Goal: Complete application form: Complete application form

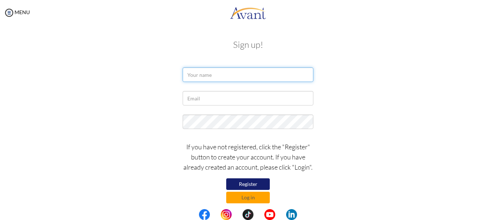
click at [213, 78] on input "text" at bounding box center [248, 75] width 131 height 15
click at [214, 74] on input "text" at bounding box center [248, 75] width 131 height 15
click at [248, 182] on button "Register" at bounding box center [248, 185] width 44 height 12
click at [214, 74] on input "text" at bounding box center [248, 75] width 131 height 15
type input "Nirmala Budhathoki"
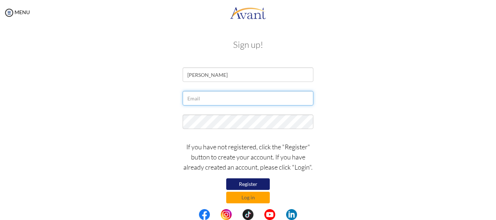
click at [195, 95] on input "text" at bounding box center [248, 98] width 131 height 15
type input "[EMAIL_ADDRESS][DOMAIN_NAME]"
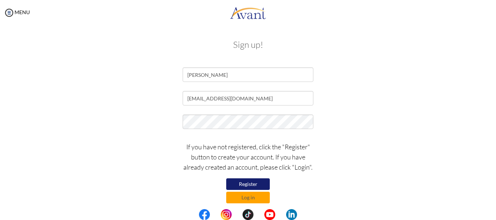
click at [240, 182] on button "Register" at bounding box center [248, 185] width 44 height 12
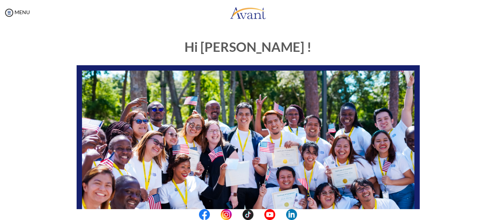
scroll to position [183, 0]
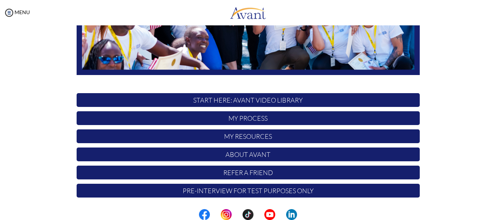
click at [159, 191] on p "Pre-Interview for test purposes only" at bounding box center [248, 191] width 343 height 14
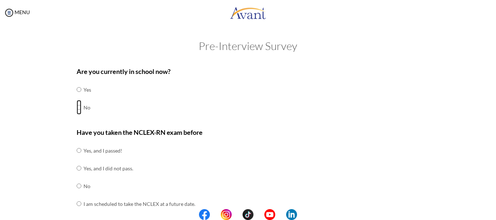
click at [77, 108] on input "radio" at bounding box center [79, 107] width 5 height 15
radio input "true"
click at [77, 150] on input "radio" at bounding box center [79, 150] width 5 height 15
radio input "true"
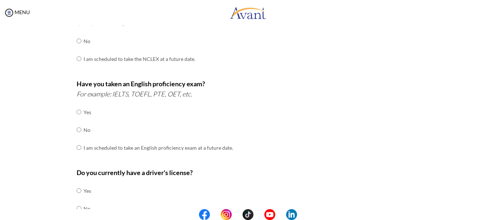
scroll to position [160, 0]
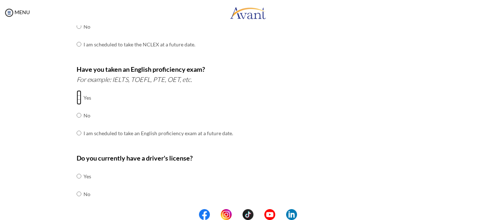
click at [77, 98] on input "radio" at bounding box center [79, 97] width 5 height 15
radio input "true"
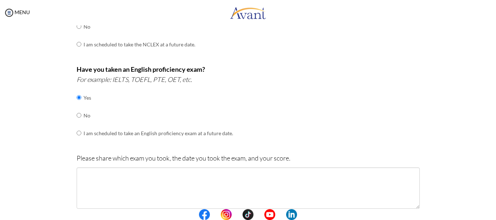
click at [36, 122] on div "Are you currently in school now? Yes No Have you taken the NCLEX-RN exam before…" at bounding box center [248, 128] width 425 height 450
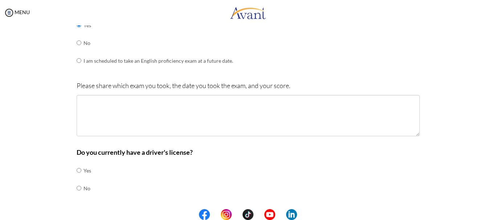
click at [36, 122] on div "Are you currently in school now? Yes No Have you taken the NCLEX-RN exam before…" at bounding box center [248, 55] width 425 height 450
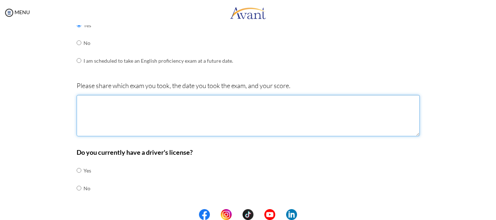
click at [106, 101] on textarea at bounding box center [248, 115] width 343 height 41
type textarea "p"
type textarea "O"
click at [83, 123] on textarea "PTE speaking 57 reading liatening" at bounding box center [248, 115] width 343 height 41
click at [103, 123] on textarea "PTE speaking 57 reading listening" at bounding box center [248, 115] width 343 height 41
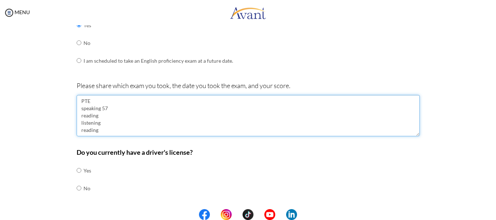
type textarea "PTE speaking 57 reading listening reading"
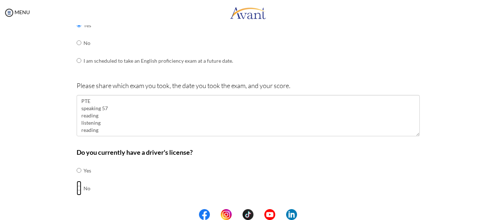
click at [77, 189] on input "radio" at bounding box center [79, 188] width 5 height 15
radio input "true"
click at [44, 173] on div "Are you currently in school now? Yes No Have you taken the NCLEX-RN exam before…" at bounding box center [248, 55] width 425 height 450
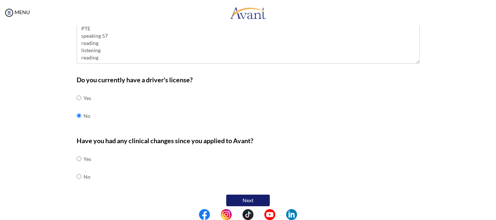
scroll to position [311, 0]
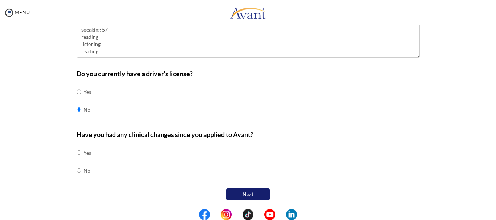
click at [77, 171] on input "radio" at bounding box center [79, 170] width 5 height 15
radio input "true"
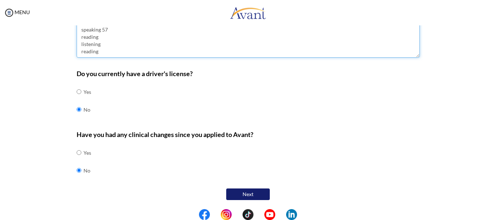
click at [99, 36] on textarea "PTE speaking 57 reading listening reading" at bounding box center [248, 36] width 343 height 41
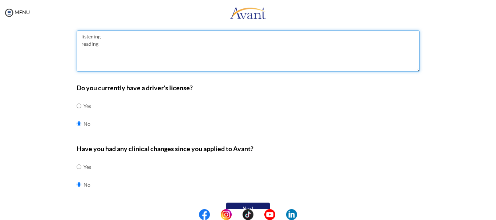
click at [87, 37] on textarea "listening reading" at bounding box center [248, 50] width 343 height 41
click at [110, 37] on textarea "PTE score overll 60 listening reading" at bounding box center [248, 50] width 343 height 41
click at [112, 37] on textarea "PTE score overll 60 listening reading" at bounding box center [248, 50] width 343 height 41
click at [101, 43] on textarea "PTE score overall 60 listening reading" at bounding box center [248, 50] width 343 height 41
click at [98, 51] on textarea "PTE score overall 60 listening 69 reading" at bounding box center [248, 50] width 343 height 41
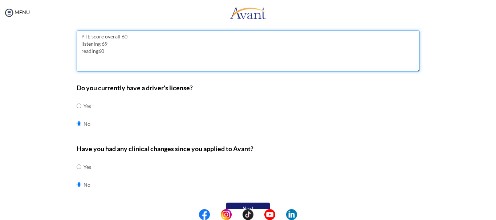
click at [95, 51] on textarea "PTE score overall 60 listening 69 reading60" at bounding box center [248, 50] width 343 height 41
click at [80, 58] on textarea "PTE score overall 60 listening 69 reading 60" at bounding box center [248, 50] width 343 height 41
click at [107, 54] on textarea "PTE score overall 60 listening 69 reading 60" at bounding box center [248, 50] width 343 height 41
type textarea "PTE score overall 60 listening 69 reading 60 speaking 57 writing 61"
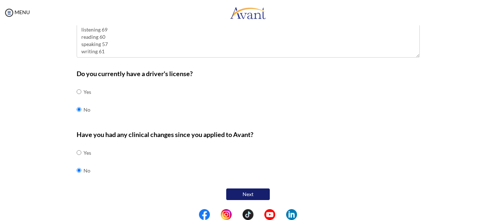
click at [247, 191] on button "Next" at bounding box center [248, 195] width 44 height 12
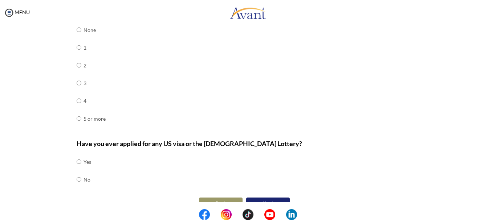
scroll to position [15, 0]
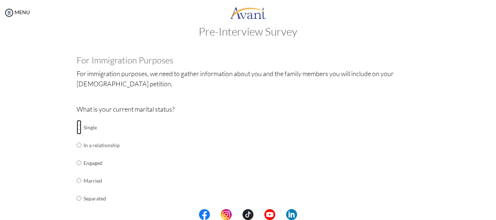
click at [77, 127] on input "radio" at bounding box center [79, 127] width 5 height 15
radio input "true"
click at [495, 210] on center at bounding box center [248, 214] width 496 height 11
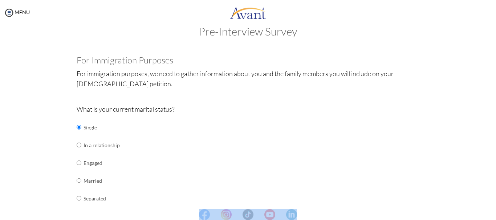
scroll to position [207, 0]
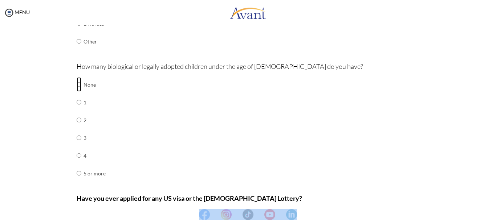
click at [77, 85] on input "radio" at bounding box center [79, 84] width 5 height 15
radio input "true"
click at [493, 213] on center at bounding box center [248, 214] width 496 height 11
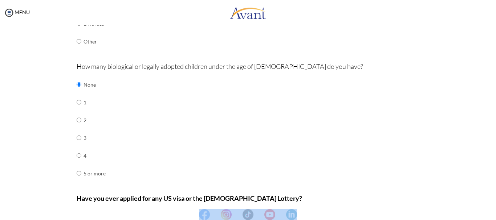
click at [495, 217] on center at bounding box center [248, 214] width 496 height 11
click at [443, 158] on div "Are you currently in school now? Yes No Have you taken the NCLEX-RN exam before…" at bounding box center [248, 61] width 425 height 411
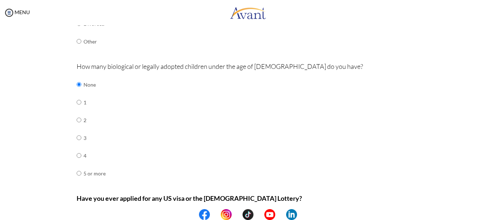
scroll to position [251, 0]
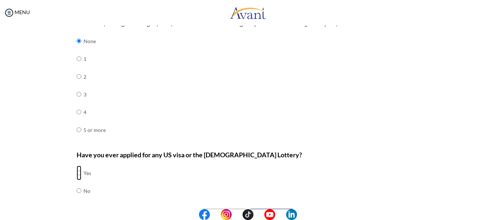
click at [77, 175] on input "radio" at bounding box center [79, 173] width 5 height 15
radio input "true"
click at [494, 215] on center at bounding box center [248, 214] width 496 height 11
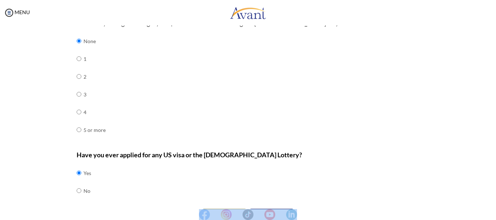
click at [494, 215] on center at bounding box center [248, 214] width 496 height 11
click at [460, 180] on div "Pre-Interview Survey Are you currently in school now? Yes No Have you taken the…" at bounding box center [247, 24] width 481 height 470
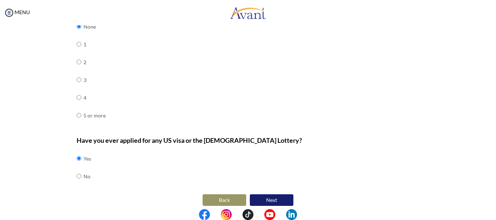
scroll to position [271, 0]
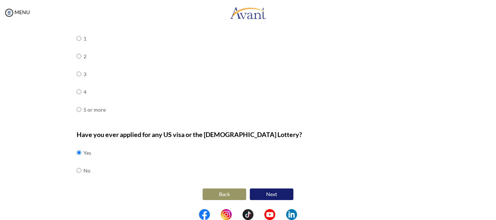
click at [268, 193] on button "Next" at bounding box center [272, 195] width 44 height 12
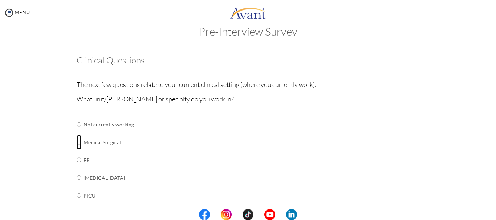
click at [77, 143] on input "radio" at bounding box center [79, 142] width 5 height 15
radio input "true"
click at [495, 214] on center at bounding box center [248, 214] width 496 height 11
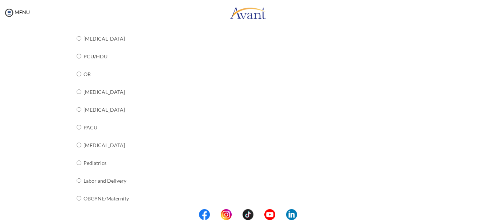
scroll to position [306, 0]
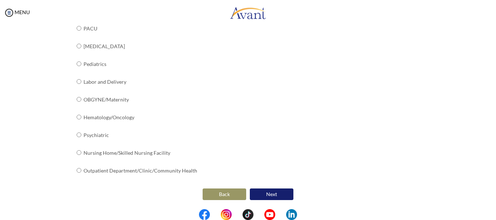
click at [265, 192] on button "Next" at bounding box center [272, 195] width 44 height 12
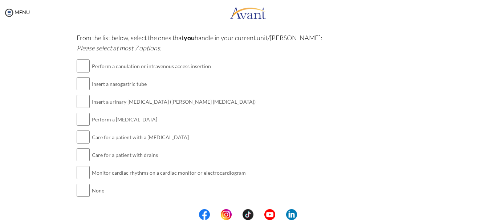
scroll to position [15, 0]
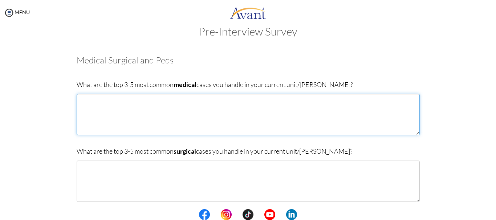
click at [106, 104] on textarea at bounding box center [248, 114] width 343 height 41
type textarea "Copd, ckd, diabeties"
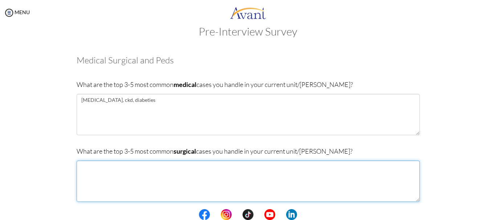
click at [111, 175] on textarea at bounding box center [248, 181] width 343 height 41
click at [95, 168] on textarea "cholelisthiasis, appendicitis," at bounding box center [248, 181] width 343 height 41
click at [147, 172] on textarea "cholelithiasis, appendicitis," at bounding box center [248, 181] width 343 height 41
type textarea "cholelithiasis, appendicitis, inguinal hernia"
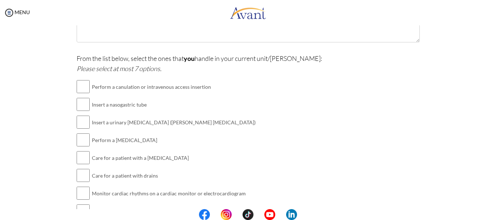
scroll to position [189, 0]
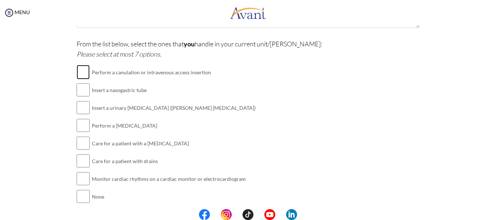
click at [81, 73] on input "checkbox" at bounding box center [83, 72] width 13 height 15
checkbox input "true"
click at [80, 108] on input "checkbox" at bounding box center [83, 108] width 13 height 15
checkbox input "true"
click at [80, 129] on input "checkbox" at bounding box center [83, 125] width 13 height 15
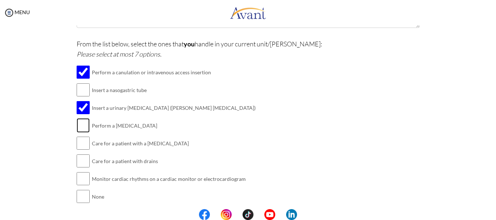
checkbox input "true"
click at [81, 146] on input "checkbox" at bounding box center [83, 143] width 13 height 15
checkbox input "true"
click at [79, 160] on input "checkbox" at bounding box center [83, 161] width 13 height 15
checkbox input "true"
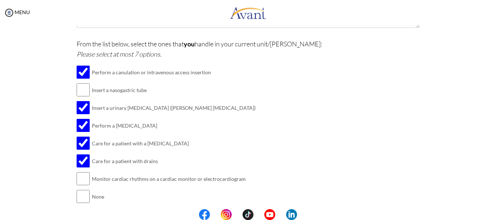
click at [493, 213] on center at bounding box center [248, 214] width 496 height 11
click at [495, 214] on center at bounding box center [248, 214] width 496 height 11
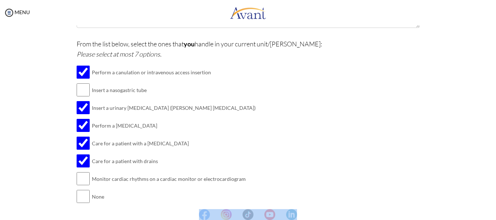
click at [495, 214] on center at bounding box center [248, 214] width 496 height 11
click at [379, 162] on div "From the list below, select the ones that you handle in your current unit/ward:…" at bounding box center [248, 126] width 343 height 174
click at [39, 113] on div "Are you currently in school now? Yes No Have you taken the NCLEX-RN exam before…" at bounding box center [248, 51] width 425 height 354
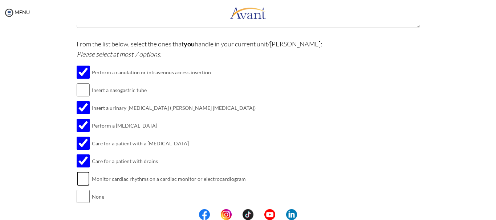
click at [77, 180] on input "checkbox" at bounding box center [83, 179] width 13 height 15
checkbox input "true"
click at [80, 92] on input "checkbox" at bounding box center [83, 90] width 13 height 15
checkbox input "true"
click at [461, 194] on div "Pre-Interview Survey Are you currently in school now? Yes No Have you taken the…" at bounding box center [247, 57] width 481 height 413
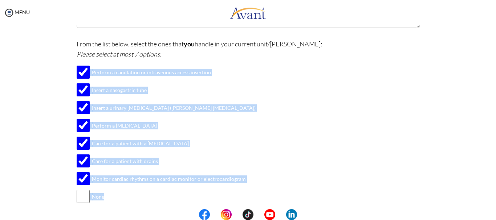
click at [461, 194] on div "Pre-Interview Survey Are you currently in school now? Yes No Have you taken the…" at bounding box center [247, 57] width 481 height 413
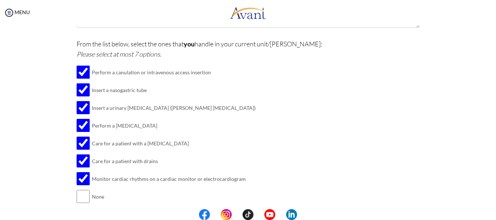
click at [492, 211] on center at bounding box center [248, 214] width 496 height 11
click at [476, 167] on div "Pre-Interview Survey Are you currently in school now? Yes No Have you taken the…" at bounding box center [247, 57] width 481 height 413
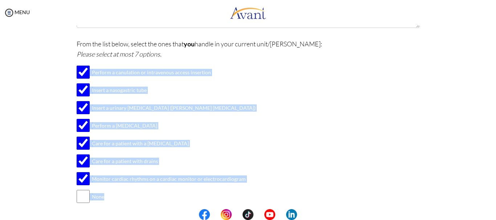
click at [476, 167] on div "Pre-Interview Survey Are you currently in school now? Yes No Have you taken the…" at bounding box center [247, 57] width 481 height 413
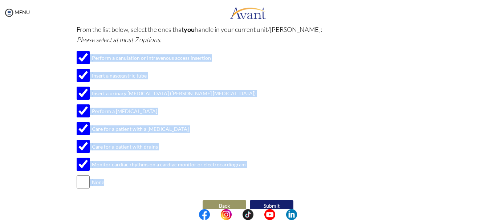
scroll to position [215, 0]
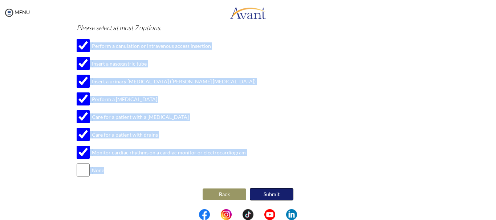
click at [267, 191] on button "Submit" at bounding box center [272, 194] width 44 height 12
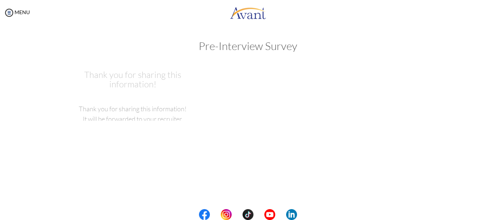
scroll to position [0, 0]
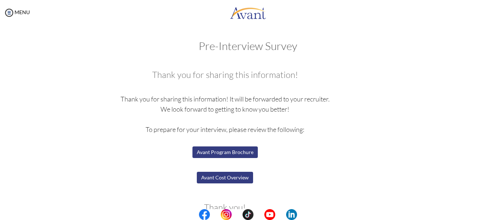
click at [267, 191] on p "Thank you for sharing this information! It will be forwarded to your recruiter.…" at bounding box center [225, 145] width 297 height 102
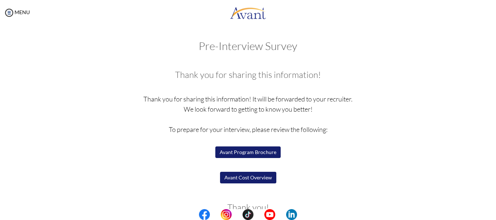
click at [372, 163] on p "Thank you for sharing this information! It will be forwarded to your recruiter.…" at bounding box center [248, 145] width 343 height 102
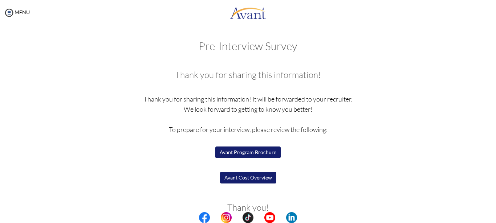
click at [372, 166] on p "Thank you for sharing this information! It will be forwarded to your recruiter.…" at bounding box center [248, 145] width 343 height 102
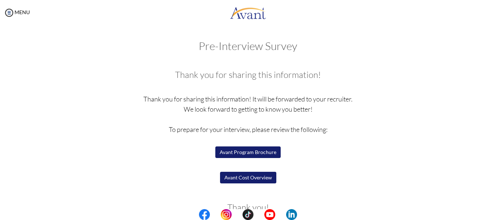
scroll to position [15, 0]
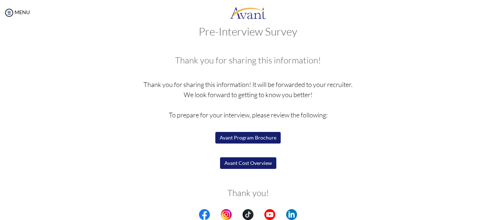
click at [494, 212] on center at bounding box center [248, 214] width 496 height 11
drag, startPoint x: 494, startPoint y: 212, endPoint x: 258, endPoint y: 152, distance: 243.6
click at [494, 212] on center at bounding box center [248, 214] width 496 height 11
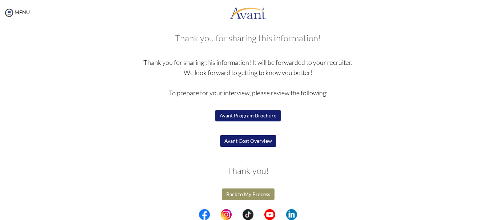
click at [245, 141] on button "Avant Cost Overview" at bounding box center [248, 141] width 56 height 12
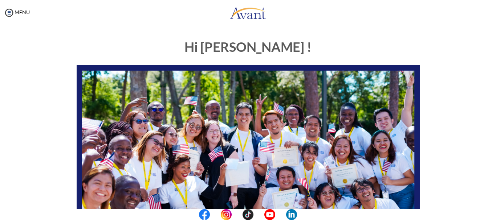
click at [43, 102] on div "Hi Nirmala ! START HERE: Avant Video Library My Process My Resources About Avan…" at bounding box center [248, 209] width 425 height 352
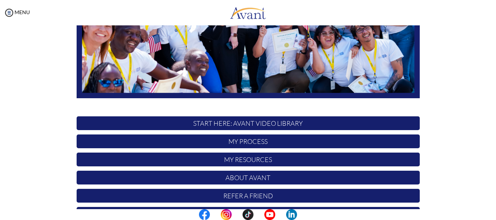
scroll to position [183, 0]
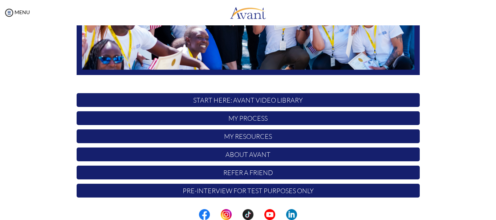
click at [152, 188] on p "Pre-Interview for test purposes only" at bounding box center [248, 191] width 343 height 14
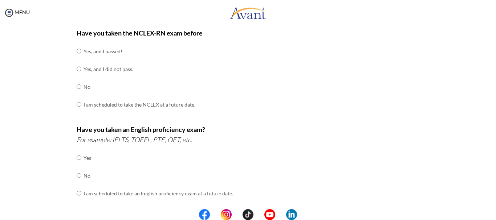
scroll to position [0, 0]
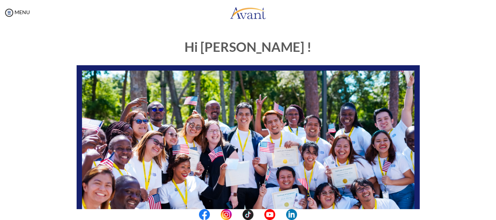
scroll to position [183, 0]
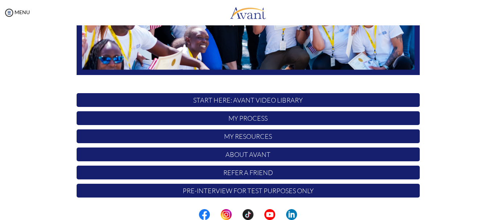
click at [494, 214] on center at bounding box center [248, 214] width 496 height 11
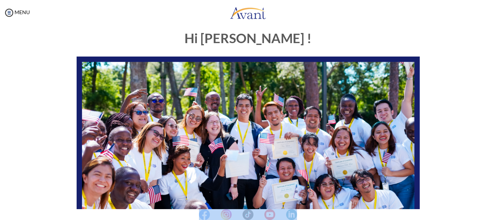
scroll to position [0, 0]
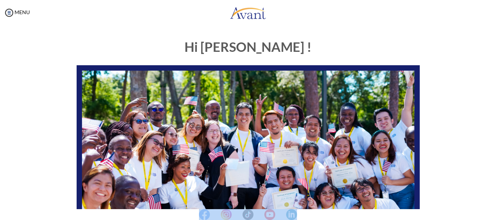
click at [492, 214] on center at bounding box center [248, 214] width 496 height 11
click at [495, 210] on center at bounding box center [248, 214] width 496 height 11
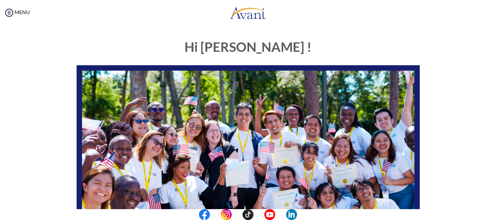
click at [495, 210] on center at bounding box center [248, 214] width 496 height 11
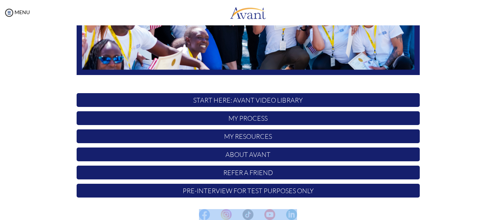
click at [133, 191] on p "Pre-Interview for test purposes only" at bounding box center [248, 191] width 343 height 14
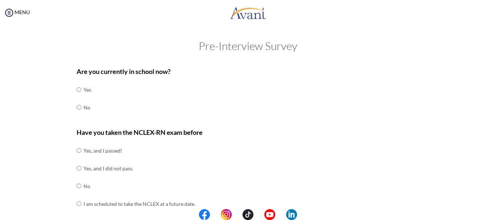
click at [495, 210] on center at bounding box center [248, 214] width 496 height 11
click at [495, 214] on center at bounding box center [248, 214] width 496 height 11
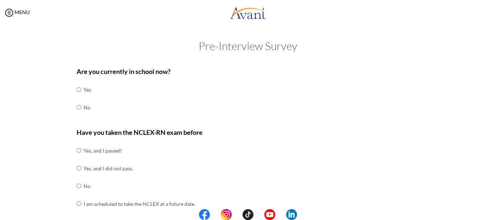
click at [495, 214] on center at bounding box center [248, 214] width 496 height 11
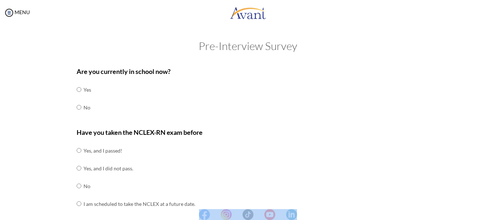
scroll to position [193, 0]
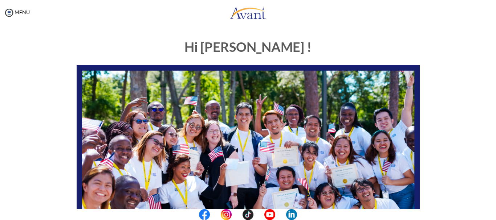
scroll to position [183, 0]
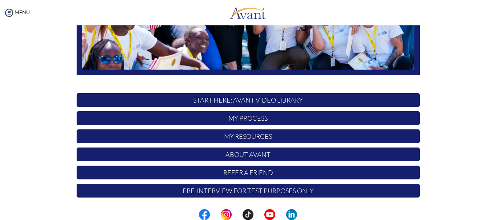
click at [162, 191] on p "Pre-Interview for test purposes only" at bounding box center [248, 191] width 343 height 14
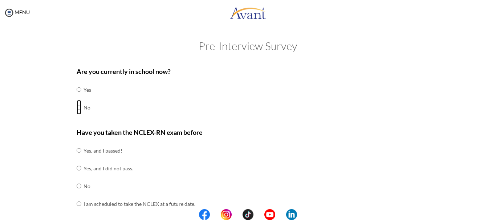
click at [77, 106] on input "radio" at bounding box center [79, 107] width 5 height 15
radio input "true"
click at [77, 150] on input "radio" at bounding box center [79, 150] width 5 height 15
radio input "true"
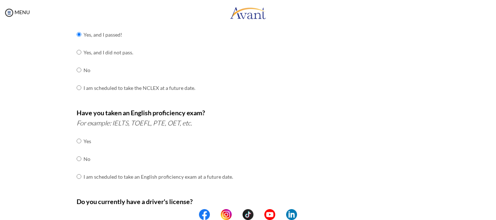
scroll to position [131, 0]
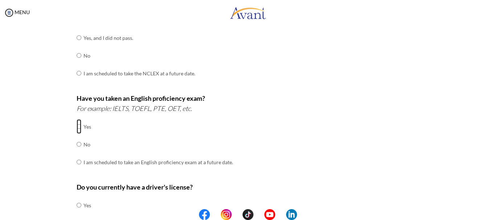
click at [77, 126] on input "radio" at bounding box center [79, 126] width 5 height 15
radio input "true"
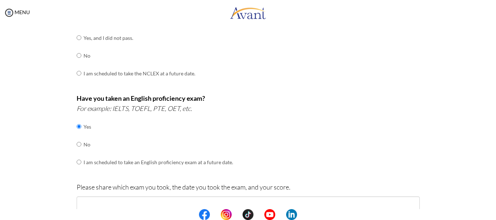
click at [45, 147] on div "Are you currently in school now? Yes No Have you taken the NCLEX-RN exam before…" at bounding box center [248, 157] width 425 height 450
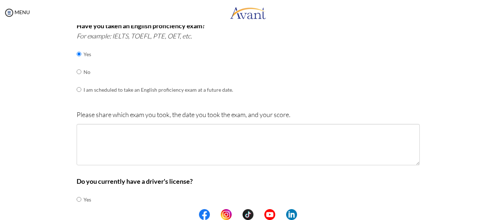
scroll to position [218, 0]
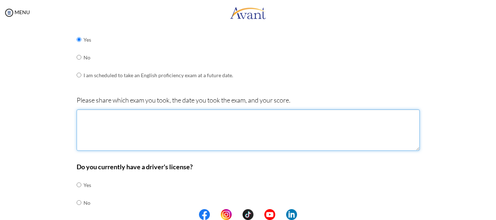
click at [91, 127] on textarea at bounding box center [248, 130] width 343 height 41
click at [85, 118] on textarea "pte [DATE]" at bounding box center [248, 130] width 343 height 41
click at [121, 116] on textarea "PTE [DATE]" at bounding box center [248, 130] width 343 height 41
click at [81, 139] on textarea "PTE [DATE] overall 60 Listening 69 reading" at bounding box center [248, 130] width 343 height 41
click at [99, 138] on textarea "PTE [DATE] overall 60 Listening 69 Reading" at bounding box center [248, 130] width 343 height 41
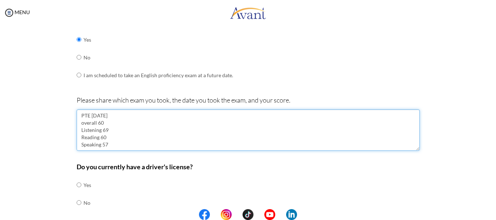
scroll to position [4, 0]
type textarea "PTE 2025/07/30 overall 60 Listening 69 Reading 60 Speaking 57 Writing 61"
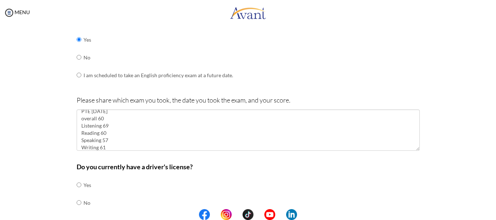
click at [494, 212] on center at bounding box center [248, 214] width 496 height 11
click at [460, 177] on div "Pre-Interview Survey Are you currently in school now? Yes No Have you taken the…" at bounding box center [247, 77] width 481 height 510
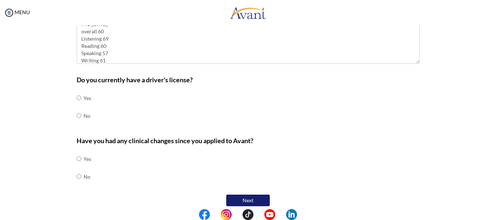
scroll to position [311, 0]
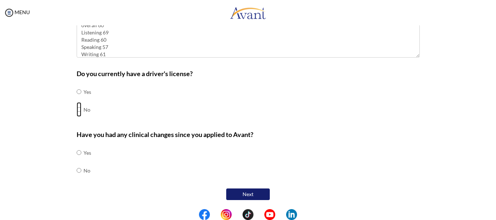
click at [77, 109] on input "radio" at bounding box center [79, 109] width 5 height 15
radio input "true"
click at [77, 169] on input "radio" at bounding box center [79, 170] width 5 height 15
radio input "true"
click at [239, 194] on button "Next" at bounding box center [248, 195] width 44 height 12
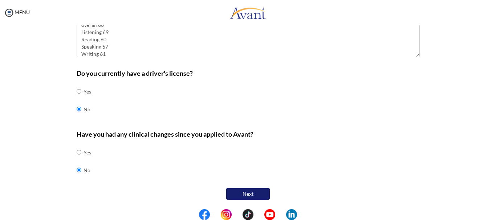
scroll to position [15, 0]
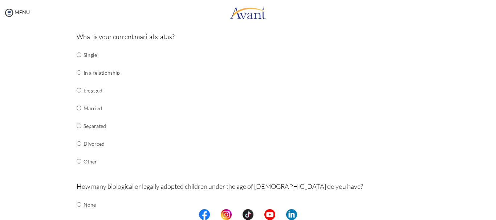
scroll to position [102, 0]
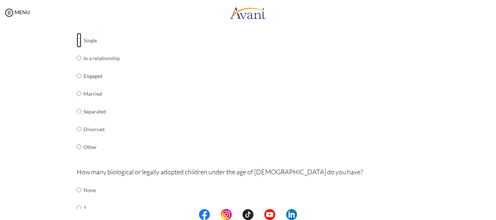
click at [77, 40] on input "radio" at bounding box center [79, 40] width 5 height 15
radio input "true"
click at [77, 190] on input "radio" at bounding box center [79, 190] width 5 height 15
radio input "true"
click at [43, 150] on div "Are you currently in school now? Yes No Have you taken the NCLEX-RN exam before…" at bounding box center [248, 166] width 425 height 411
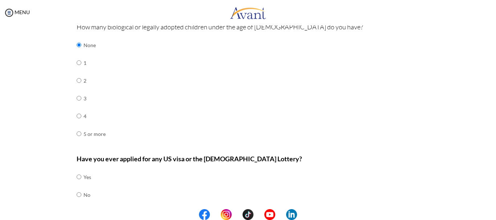
scroll to position [271, 0]
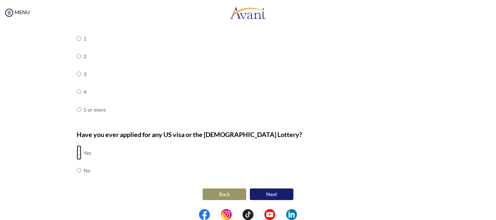
click at [77, 152] on input "radio" at bounding box center [79, 153] width 5 height 15
radio input "true"
click at [268, 194] on button "Next" at bounding box center [272, 195] width 44 height 12
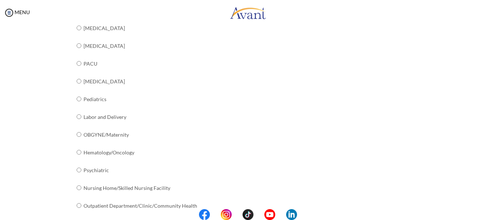
scroll to position [15, 0]
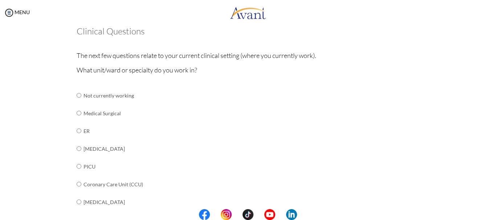
scroll to position [58, 0]
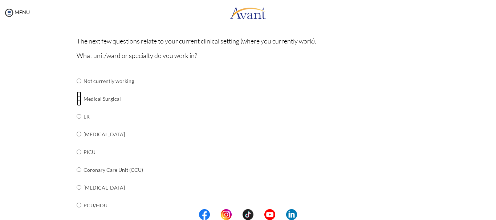
click at [77, 98] on input "radio" at bounding box center [79, 98] width 5 height 15
radio input "true"
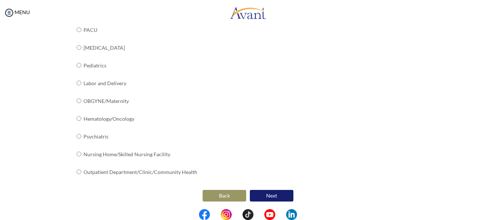
scroll to position [306, 0]
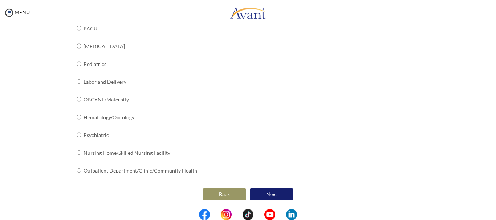
click at [266, 193] on button "Next" at bounding box center [272, 195] width 44 height 12
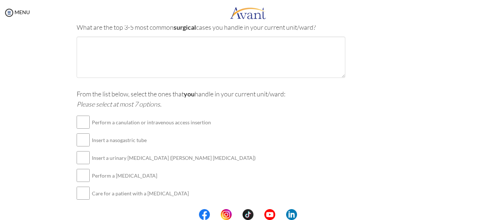
scroll to position [15, 0]
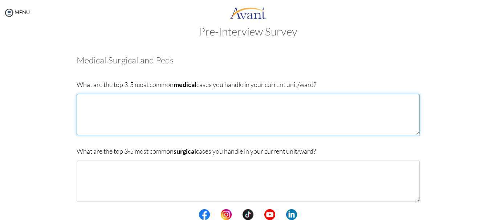
click at [94, 109] on textarea at bounding box center [248, 114] width 343 height 41
type textarea "c"
type textarea "COPD, CKD, Diabeties"
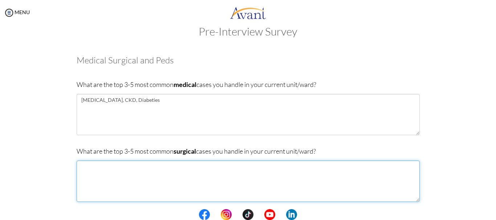
click at [89, 167] on textarea at bounding box center [248, 181] width 343 height 41
type textarea "Cholelithiasis, Appendicitis, Inguinal hernia"
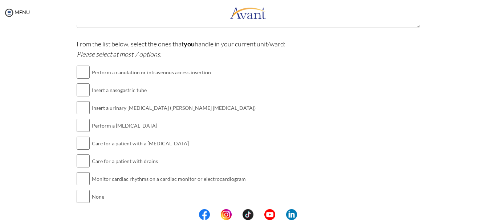
scroll to position [203, 0]
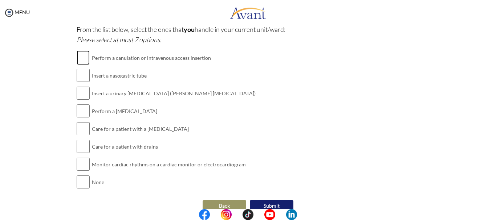
click at [83, 57] on input "checkbox" at bounding box center [83, 57] width 13 height 15
checkbox input "true"
click at [81, 75] on input "checkbox" at bounding box center [83, 75] width 13 height 15
checkbox input "true"
click at [81, 95] on input "checkbox" at bounding box center [83, 93] width 13 height 15
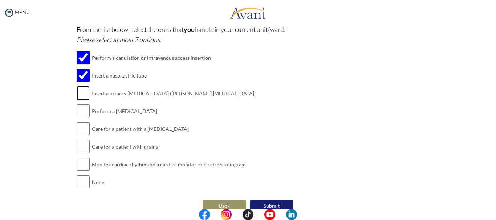
checkbox input "true"
click at [80, 117] on input "checkbox" at bounding box center [83, 111] width 13 height 15
checkbox input "true"
click at [79, 134] on input "checkbox" at bounding box center [83, 129] width 13 height 15
checkbox input "true"
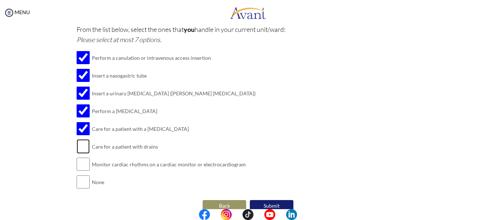
click at [79, 150] on input "checkbox" at bounding box center [83, 146] width 13 height 15
checkbox input "true"
click at [80, 162] on input "checkbox" at bounding box center [83, 164] width 13 height 15
checkbox input "true"
click at [266, 203] on button "Submit" at bounding box center [272, 206] width 44 height 12
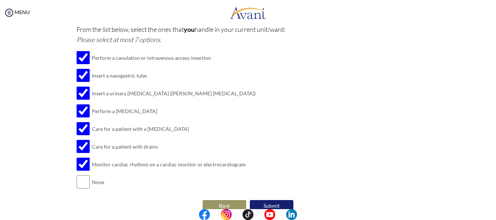
scroll to position [0, 0]
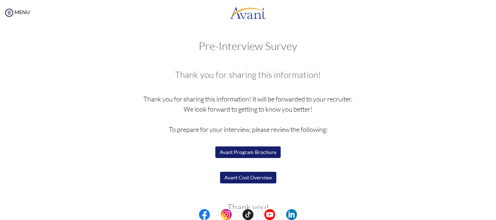
click at [124, 175] on p "Thank you for sharing this information! It will be forwarded to your recruiter.…" at bounding box center [248, 145] width 343 height 102
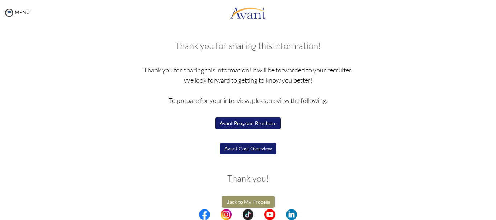
scroll to position [37, 0]
